Goal: Task Accomplishment & Management: Manage account settings

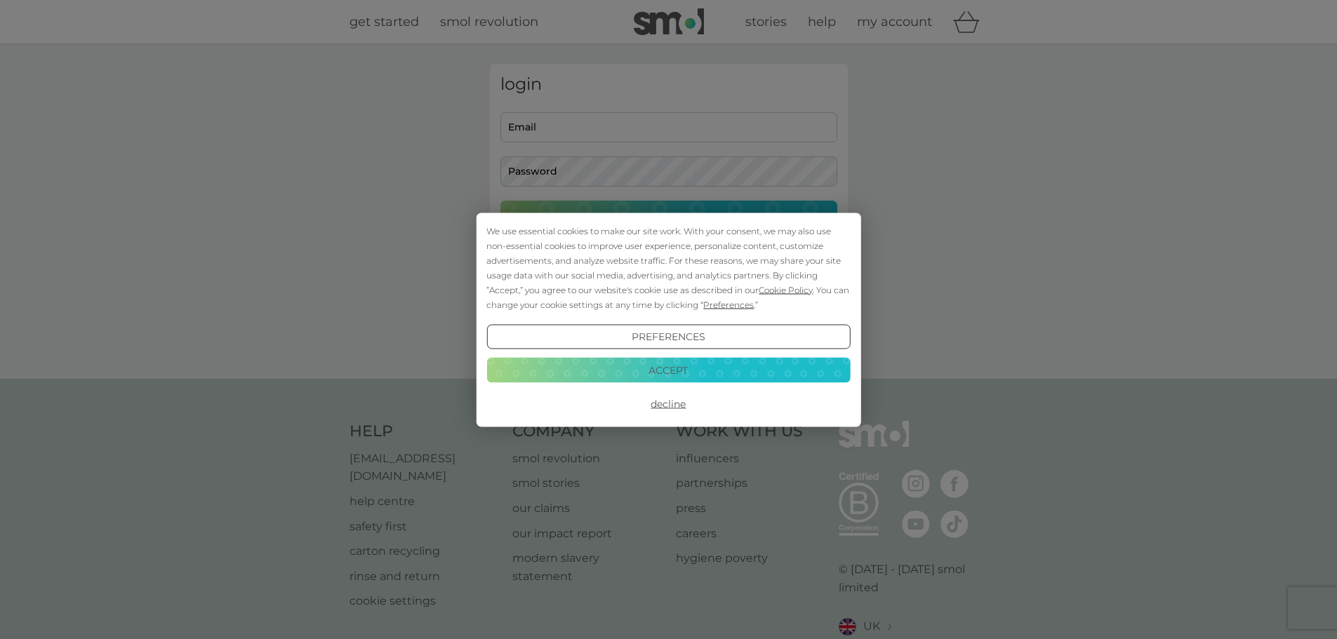
click at [651, 372] on button "Accept" at bounding box center [668, 370] width 364 height 25
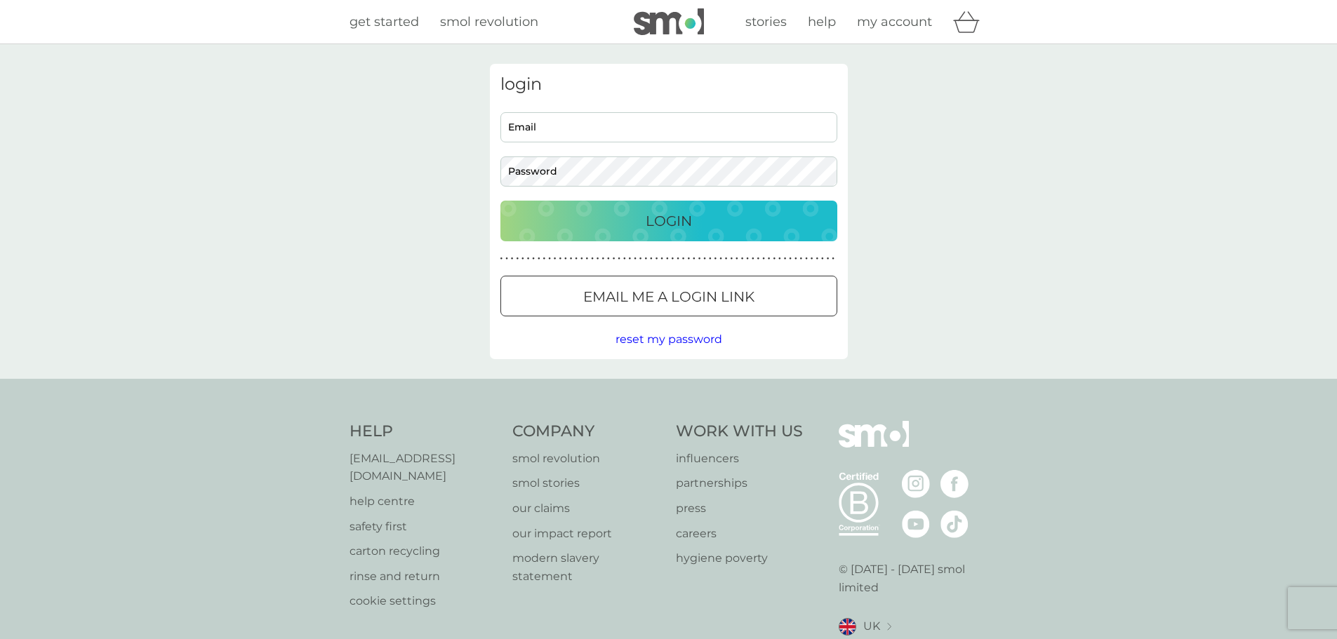
click at [575, 126] on input "Email" at bounding box center [668, 127] width 337 height 30
type input "[EMAIL_ADDRESS][DOMAIN_NAME]"
click at [618, 188] on div "login [EMAIL_ADDRESS][DOMAIN_NAME] Email Password Login ● ● ● ● ● ● ● ● ● ● ● ●…" at bounding box center [669, 211] width 358 height 295
click at [500, 201] on button "Login" at bounding box center [668, 221] width 337 height 41
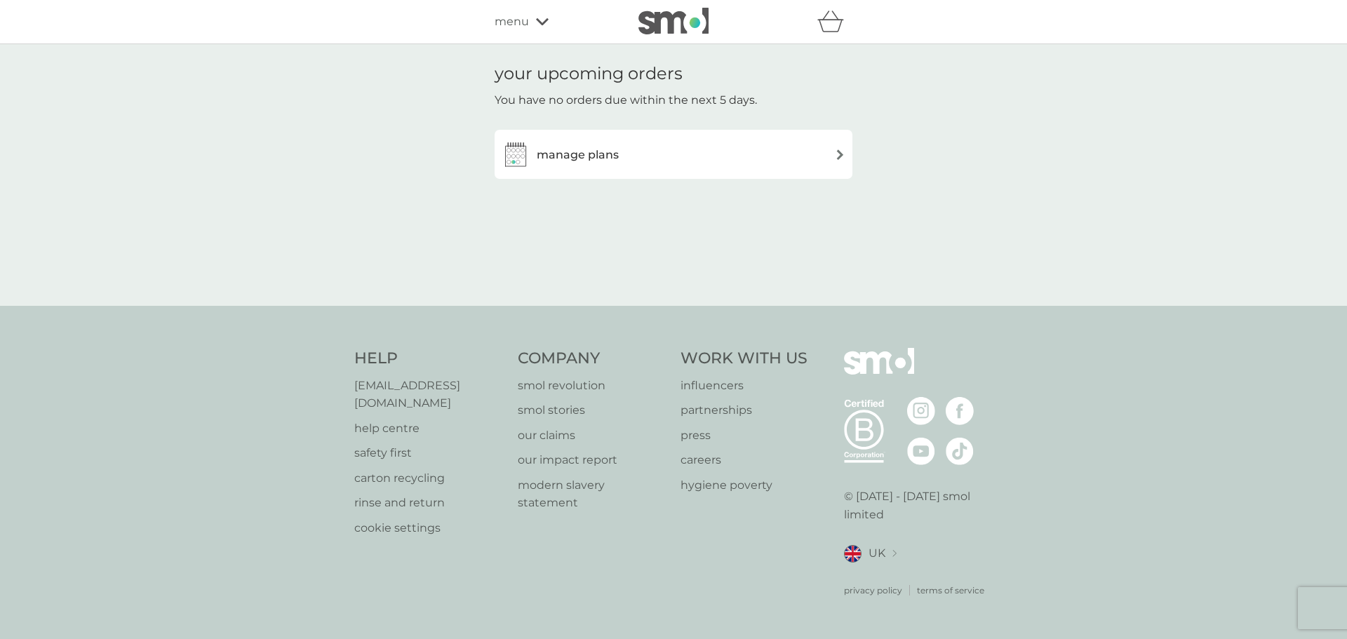
click at [741, 159] on div "manage plans" at bounding box center [674, 154] width 344 height 28
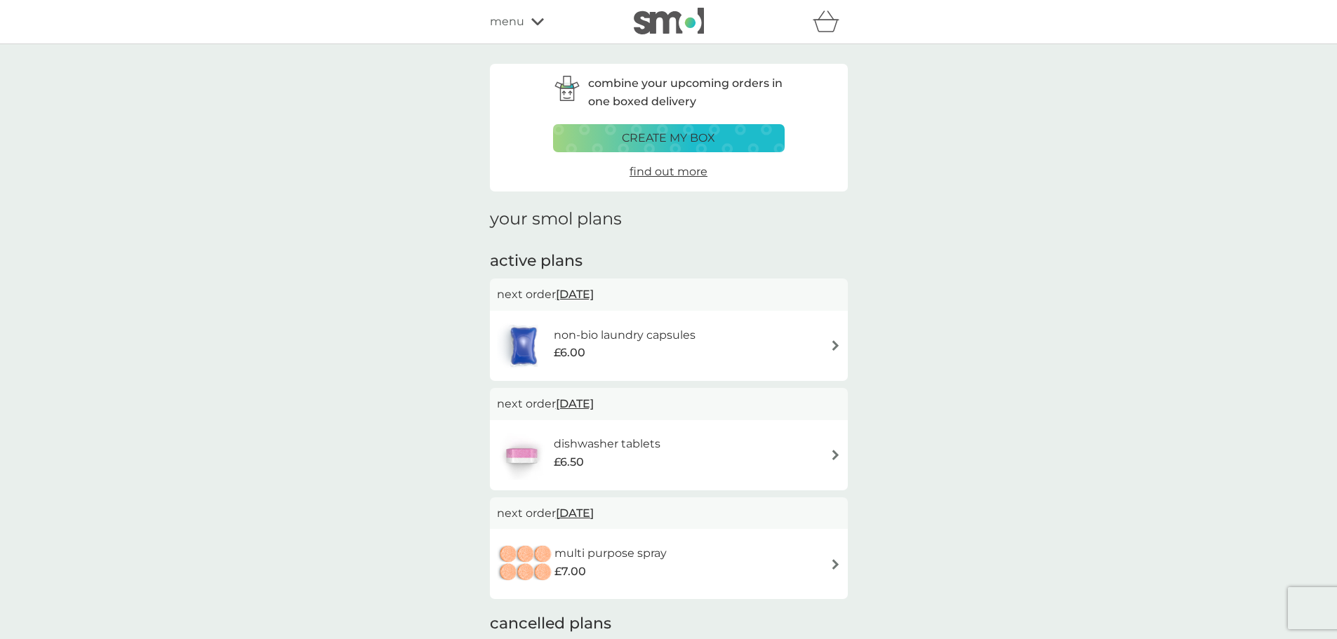
click at [721, 347] on div "non-bio laundry capsules £6.00" at bounding box center [669, 345] width 344 height 49
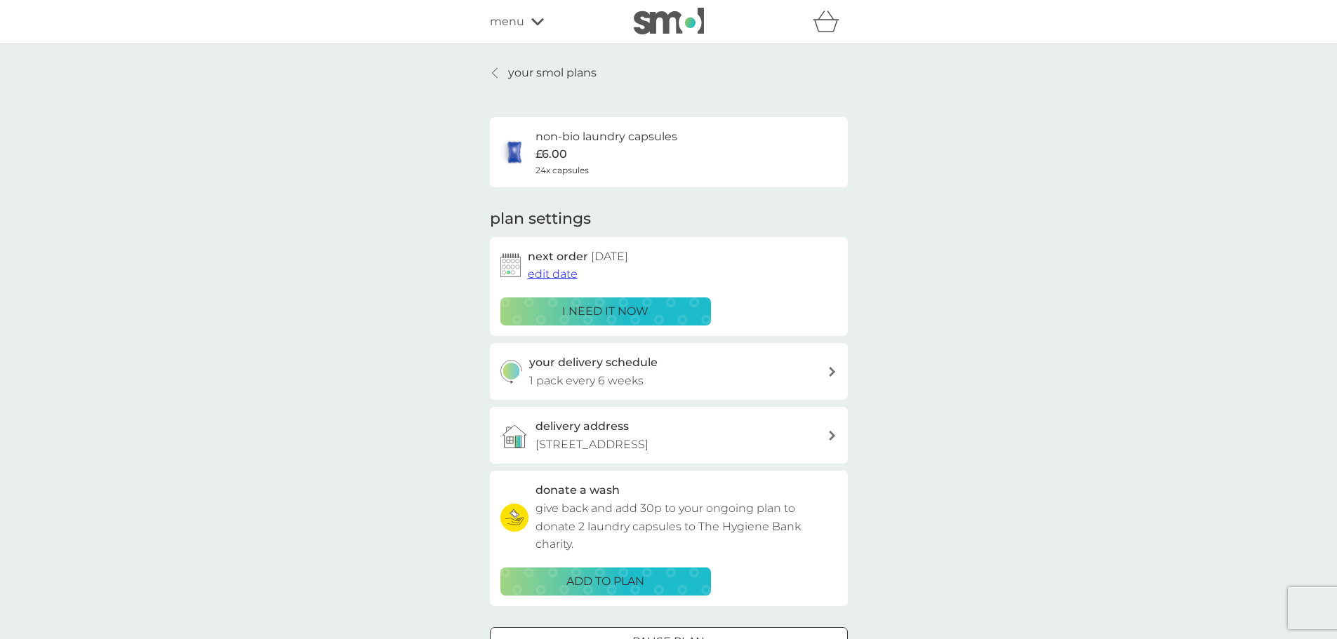
click at [652, 311] on div "i need it now" at bounding box center [605, 311] width 192 height 18
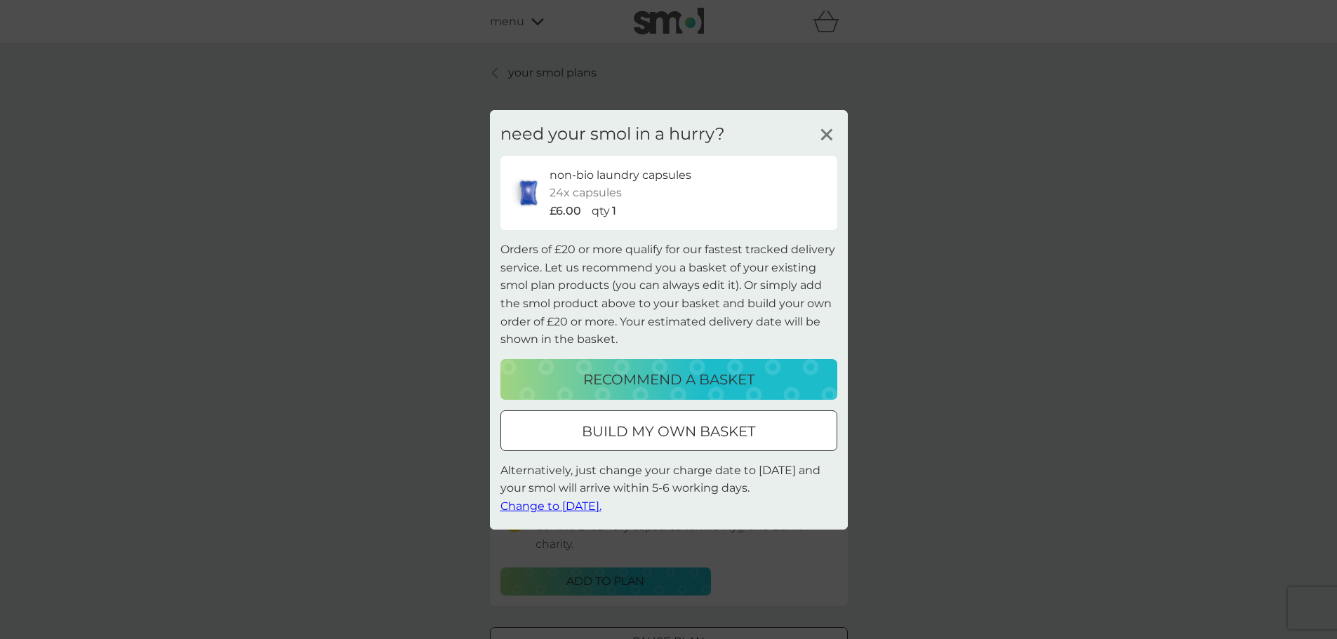
click at [597, 505] on span "Change to tomorrow." at bounding box center [550, 506] width 101 height 13
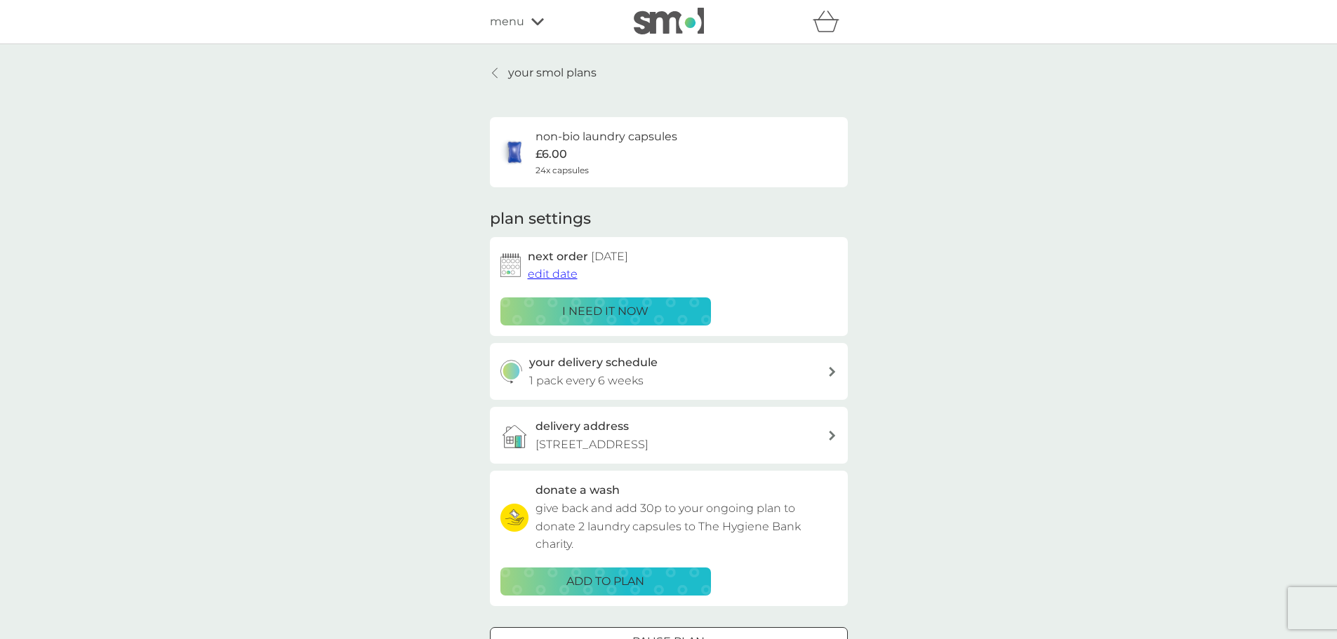
click at [490, 76] on link "your smol plans" at bounding box center [543, 73] width 107 height 18
